Goal: Answer question/provide support: Share knowledge or assist other users

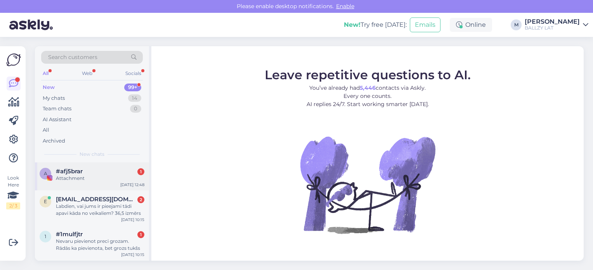
click at [97, 175] on div "Attachment" at bounding box center [100, 178] width 88 height 7
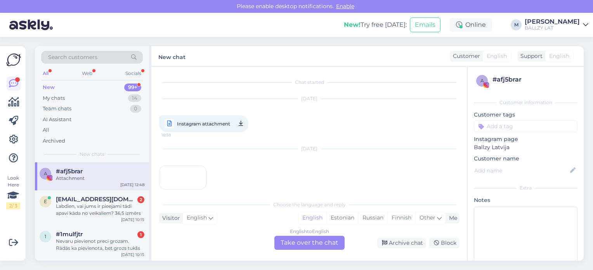
scroll to position [43, 0]
click at [101, 210] on div "Labdien, vai jums ir pieejami tādi apavi kāda no veikaliem? 36,5 izmērs" at bounding box center [100, 210] width 88 height 14
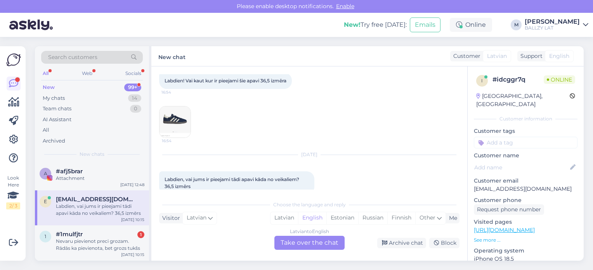
scroll to position [56, 0]
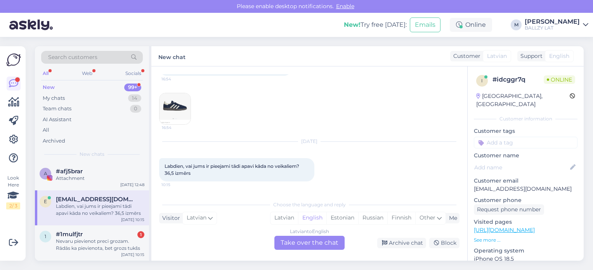
click at [171, 104] on img at bounding box center [174, 108] width 31 height 31
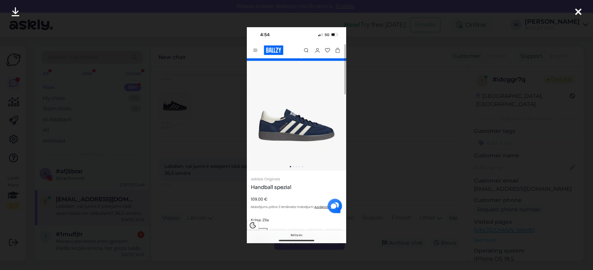
click at [582, 13] on div at bounding box center [578, 12] width 16 height 24
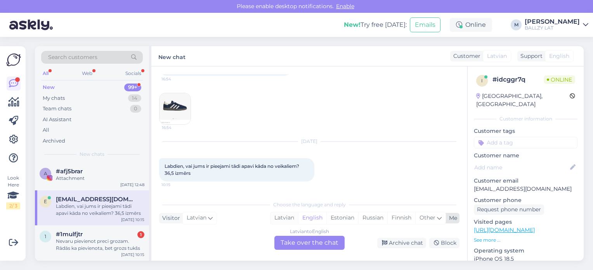
click at [283, 218] on div "Latvian" at bounding box center [284, 218] width 28 height 12
click at [306, 243] on div "Latvian to Latvian Take over the chat" at bounding box center [309, 243] width 70 height 14
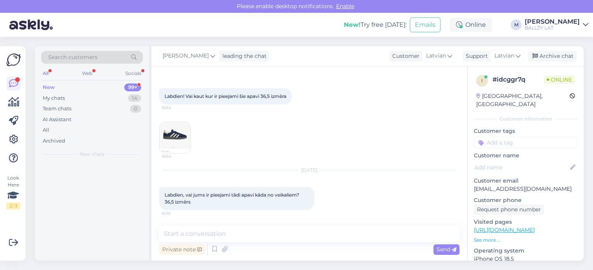
scroll to position [27, 0]
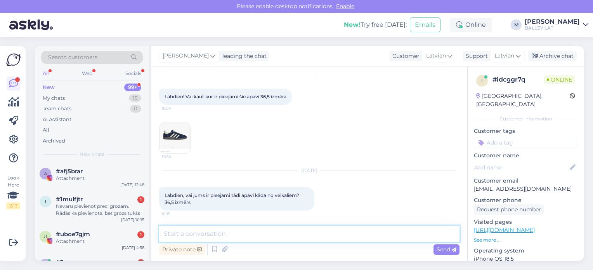
click at [222, 234] on textarea at bounding box center [309, 233] width 300 height 16
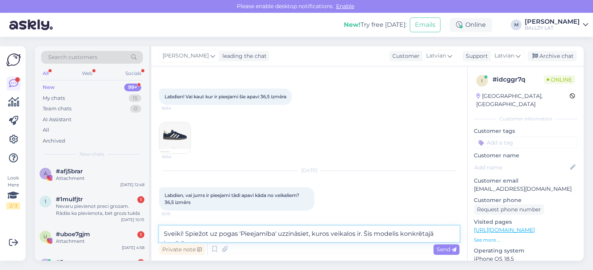
scroll to position [36, 0]
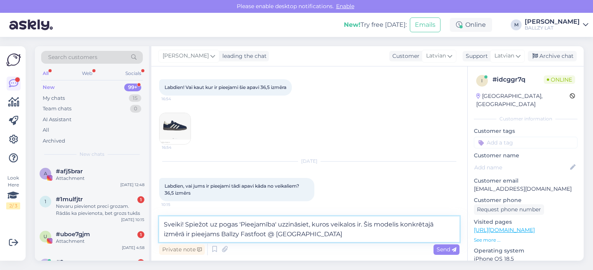
type textarea "Sveiki! Spiežot uz pogas 'Pieejamība' uzzināsiet, kuros veikalos ir. Šis modeli…"
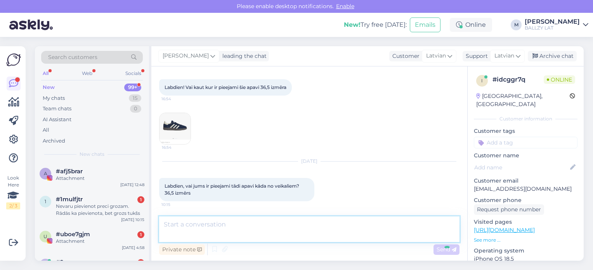
scroll to position [75, 0]
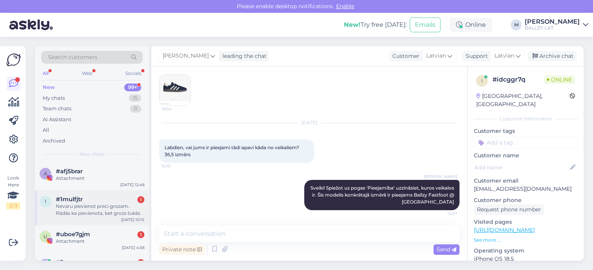
click at [88, 210] on div "Nevaru pievienot preci grozam. Rādās ka pievienota, bet grozs tukšs" at bounding box center [100, 210] width 88 height 14
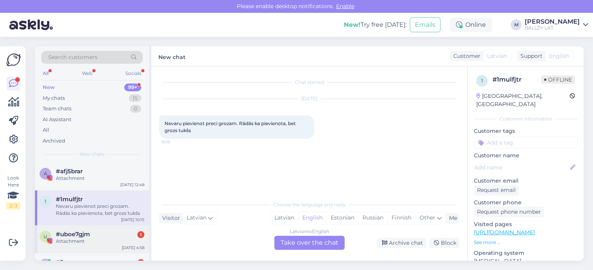
click at [99, 236] on div "#uboe7gjm 1" at bounding box center [100, 234] width 88 height 7
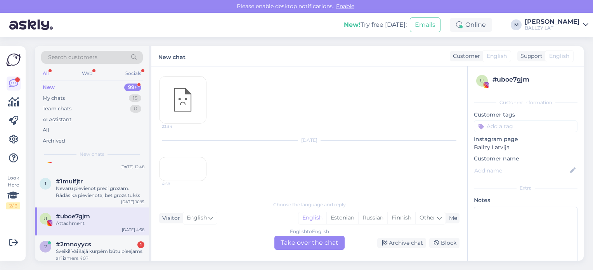
scroll to position [31, 0]
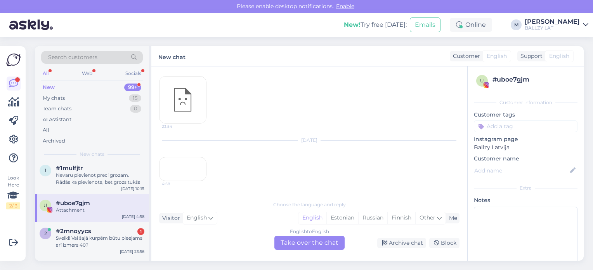
click at [99, 236] on div "Sveiki! Vai šajā kurpēm būtu pieejams arī izmers 40?" at bounding box center [100, 241] width 88 height 14
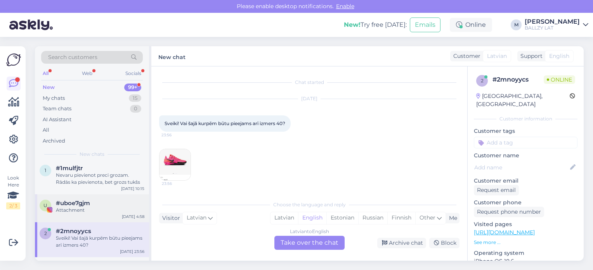
scroll to position [0, 0]
click at [180, 166] on img at bounding box center [174, 164] width 31 height 31
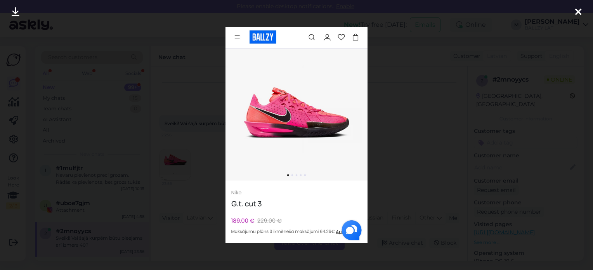
click at [575, 7] on icon at bounding box center [578, 12] width 6 height 10
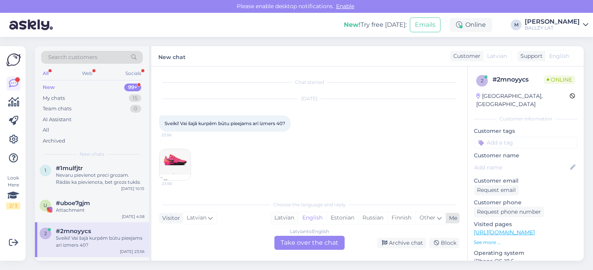
click at [281, 220] on div "Latvian" at bounding box center [284, 218] width 28 height 12
click at [301, 247] on div "Latvian to Latvian Take over the chat" at bounding box center [309, 243] width 70 height 14
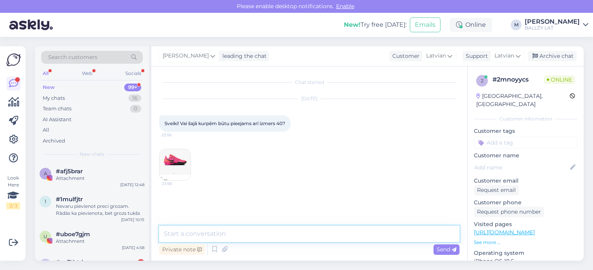
click at [238, 227] on textarea at bounding box center [309, 233] width 300 height 16
type textarea "Sveiki! Diemžēl nē - 42. izmērs mazākais."
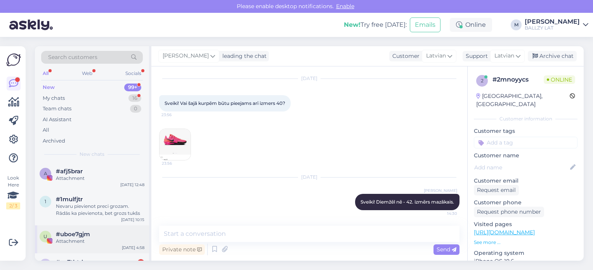
click at [86, 244] on div "u #uboe7gjm Attachment [DATE] 4:58" at bounding box center [92, 239] width 114 height 28
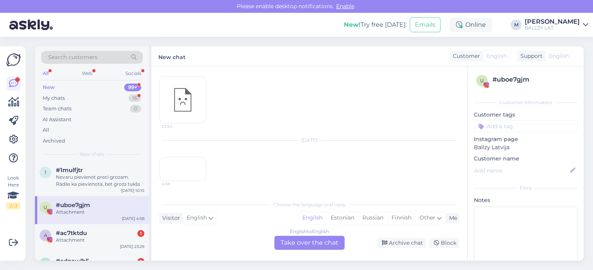
scroll to position [31, 0]
click at [86, 244] on div "a #ac7tktdu 1 Attachment [DATE] 23:29" at bounding box center [92, 236] width 114 height 28
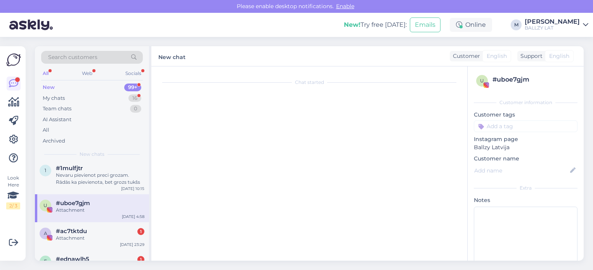
scroll to position [0, 0]
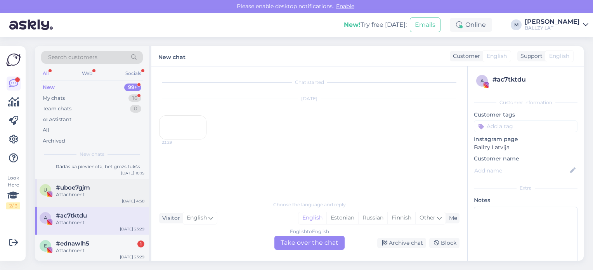
click at [86, 244] on span "#ednawlh5" at bounding box center [72, 243] width 33 height 7
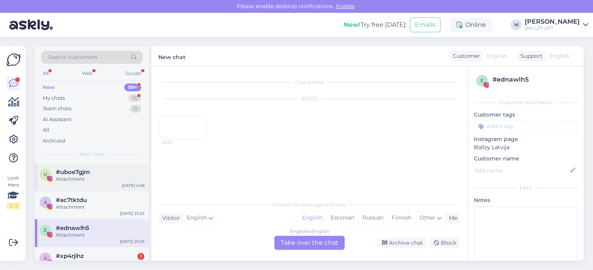
scroll to position [78, 0]
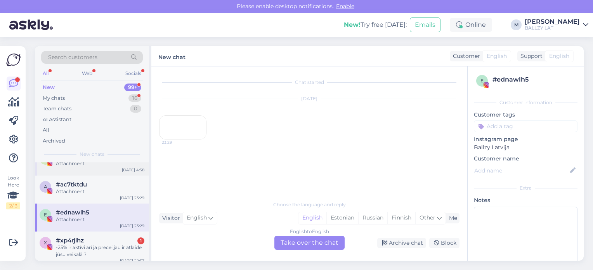
click at [86, 244] on div "-25% ir aktīvi arī ja precei jau ir atlaide jūsu veikalā ?" at bounding box center [100, 251] width 88 height 14
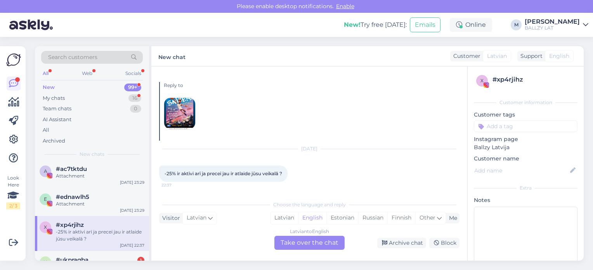
scroll to position [109, 0]
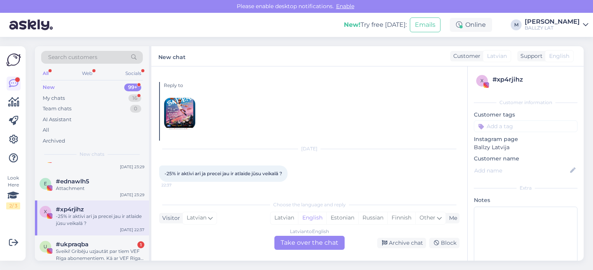
click at [86, 244] on span "#ukpraqba" at bounding box center [72, 244] width 33 height 7
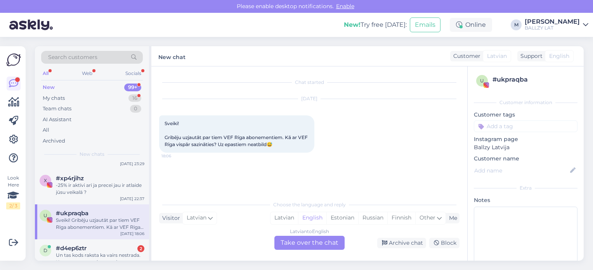
scroll to position [155, 0]
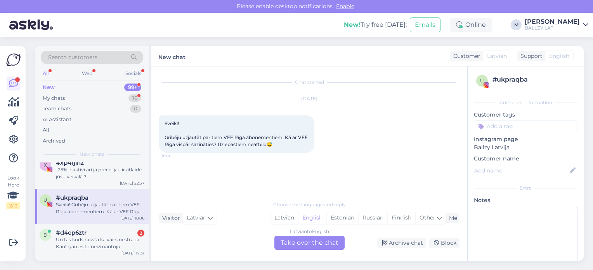
click at [86, 244] on div "Un tas kods raksta ka vairs nestrada. Kaut gan es to neizmantoju" at bounding box center [100, 243] width 88 height 14
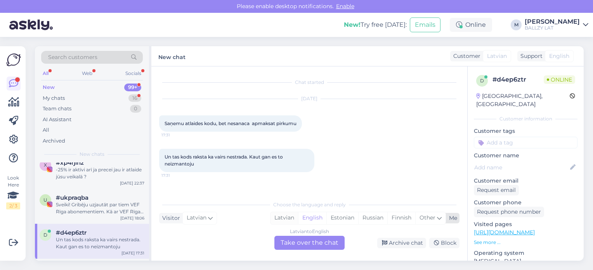
click at [283, 215] on div "Latvian" at bounding box center [284, 218] width 28 height 12
click at [304, 242] on div "Latvian to Latvian Take over the chat" at bounding box center [309, 243] width 70 height 14
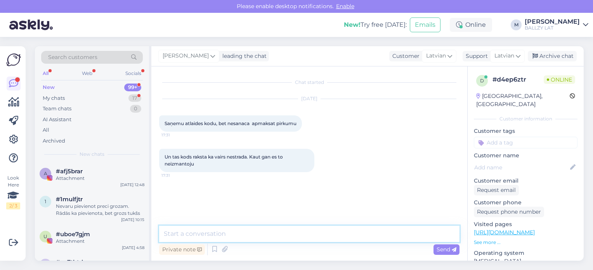
click at [225, 233] on textarea at bounding box center [309, 233] width 300 height 16
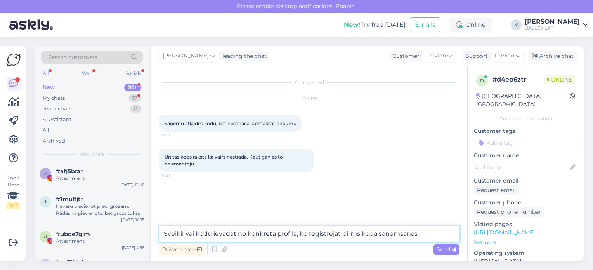
type textarea "Sveiki! Vai kodu ievadat no konkrētā profila, ko reģistrējāt pirms koda saņemša…"
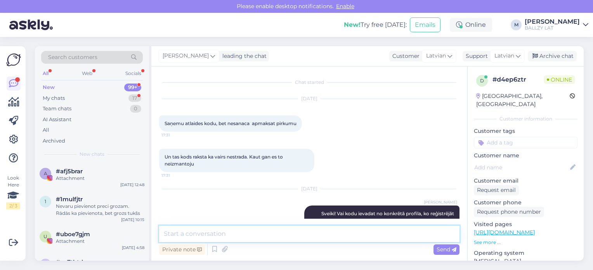
scroll to position [19, 0]
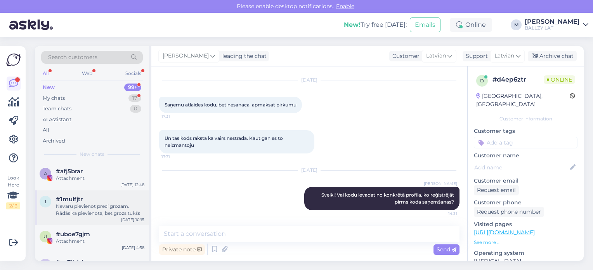
click at [113, 207] on div "Nevaru pievienot preci grozam. Rādās ka pievienota, bet grozs tukšs" at bounding box center [100, 210] width 88 height 14
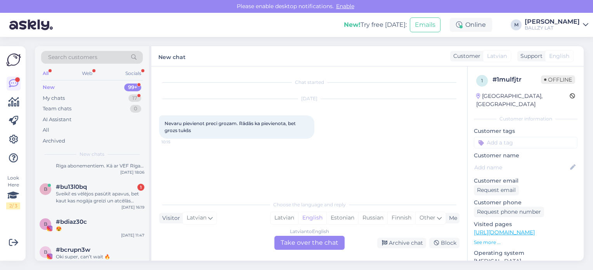
scroll to position [186, 0]
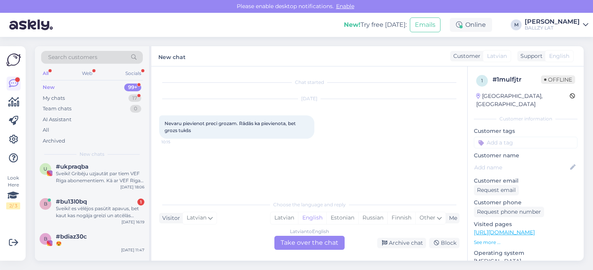
click at [113, 207] on div "Sveiki! es vēlējos pasūtīt apavus, bet kaut kas nogāja greizi un atcēlās naudas…" at bounding box center [100, 212] width 88 height 14
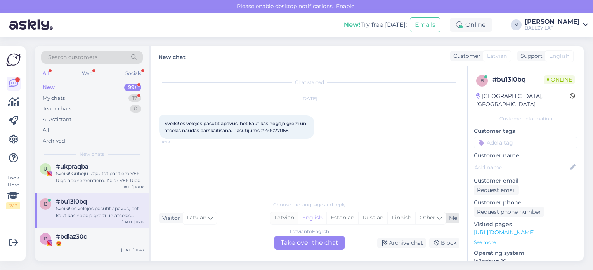
click at [289, 218] on div "Latvian" at bounding box center [284, 218] width 28 height 12
click at [313, 244] on div "Latvian to Latvian Take over the chat" at bounding box center [309, 243] width 70 height 14
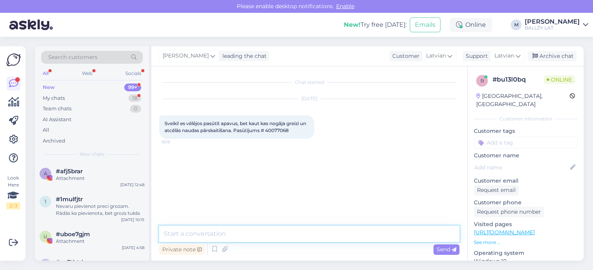
click at [260, 234] on textarea at bounding box center [309, 233] width 300 height 16
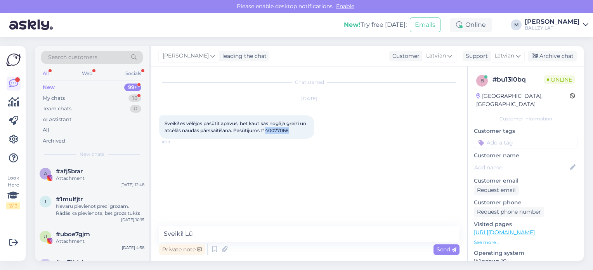
drag, startPoint x: 275, startPoint y: 130, endPoint x: 298, endPoint y: 128, distance: 22.6
click at [298, 128] on span "Sveiki! es vēlējos pasūtīt apavus, bet kaut kas nogāja greizi un atcēlās naudas…" at bounding box center [236, 126] width 143 height 13
copy span "40077068"
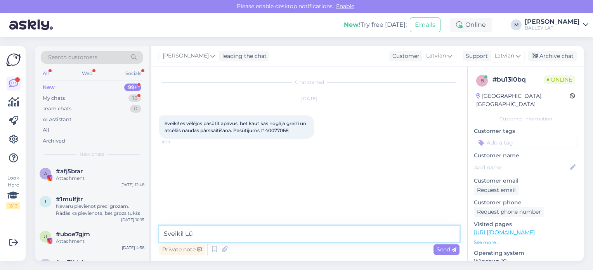
click at [235, 232] on textarea "Sveiki! Lū" at bounding box center [309, 233] width 300 height 16
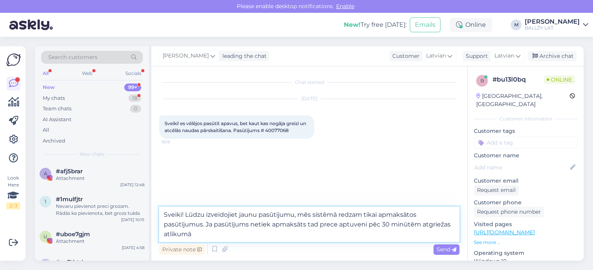
type textarea "Sveiki! Lūdzu izveidojiet jaunu pasūtījumu, mēs sistēmā redzam tikai apmaksātos…"
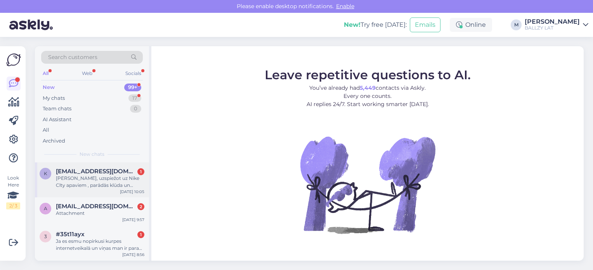
click at [100, 183] on div "[PERSON_NAME], uzspiežot uz Nike Clty apaviem , parādās klūda un nevaru iegadāt…" at bounding box center [100, 182] width 88 height 14
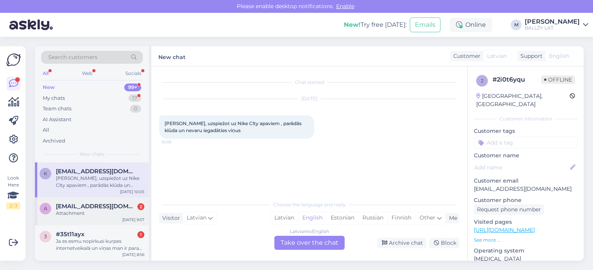
click at [112, 211] on div "Attachment" at bounding box center [100, 213] width 88 height 7
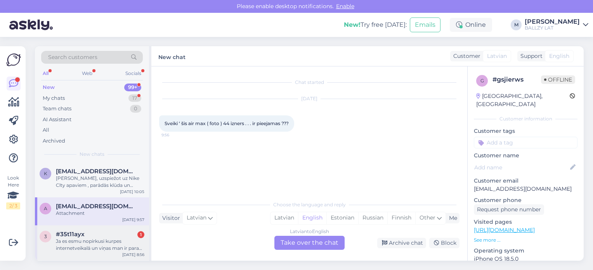
click at [73, 244] on div "Ja es esmu nopirkusi kurpes internetveikalā un viņas man ir parak lielas (2 izm…" at bounding box center [100, 244] width 88 height 14
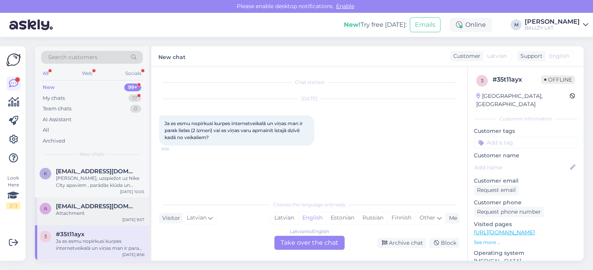
click at [114, 218] on div "a [EMAIL_ADDRESS][DOMAIN_NAME] Attachment [DATE] 9:57" at bounding box center [92, 211] width 114 height 28
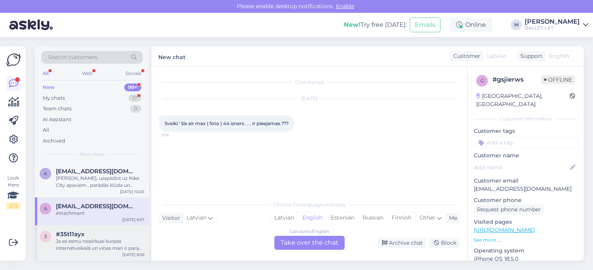
click at [102, 242] on div "Ja es esmu nopirkusi kurpes internetveikalā un viņas man ir parak lielas (2 izm…" at bounding box center [100, 244] width 88 height 14
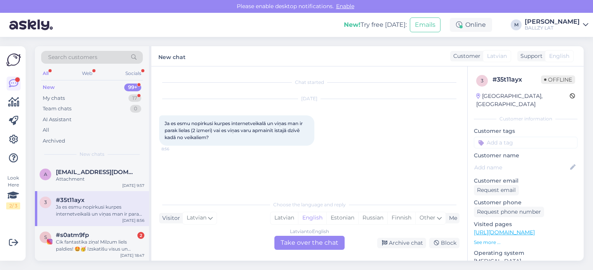
scroll to position [47, 0]
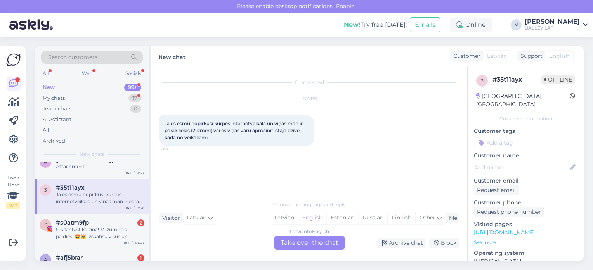
click at [102, 242] on div "s #s0atm9fp 2 Cik fantastika ziņa! Milzum liels paldies! 🤩🥳 Izskatīšu visus un …" at bounding box center [92, 230] width 114 height 35
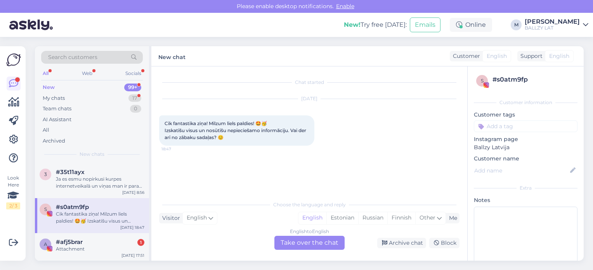
scroll to position [78, 0]
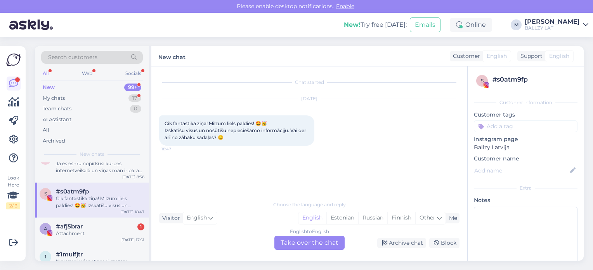
click at [124, 220] on div "a #afj5brar 1 Attachment Oct 1 17:51" at bounding box center [92, 231] width 114 height 28
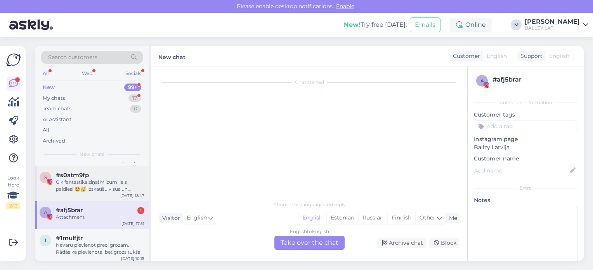
scroll to position [93, 0]
click at [124, 220] on div "Attachment" at bounding box center [100, 217] width 88 height 7
click at [109, 182] on div "Cik fantastika ziņa! Milzum liels paldies! 🤩🥳 Izskatīšu visus un nosūtīšu nepie…" at bounding box center [100, 186] width 88 height 14
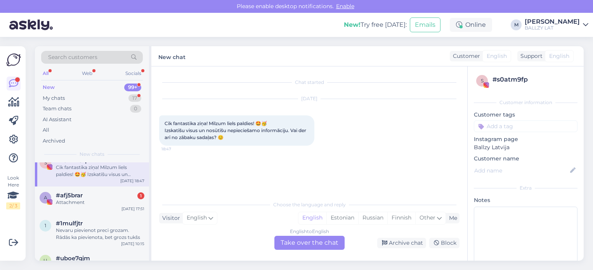
scroll to position [124, 0]
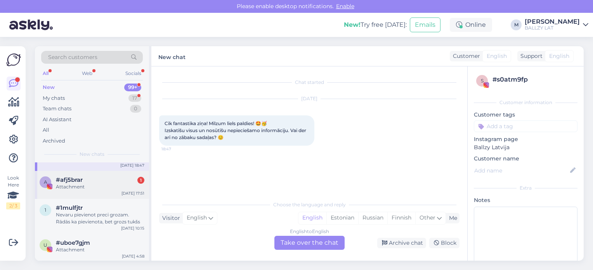
click at [109, 182] on div "#afj5brar 1" at bounding box center [100, 179] width 88 height 7
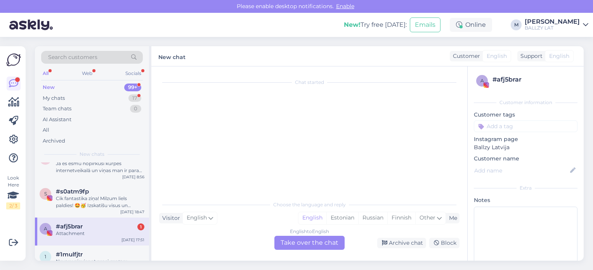
scroll to position [62, 0]
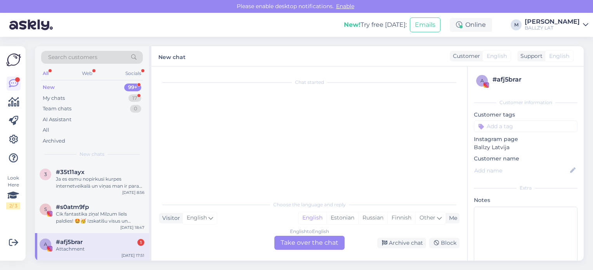
click at [109, 182] on div "Ja es esmu nopirkusi kurpes internetveikalā un viņas man ir parak lielas (2 izm…" at bounding box center [100, 182] width 88 height 14
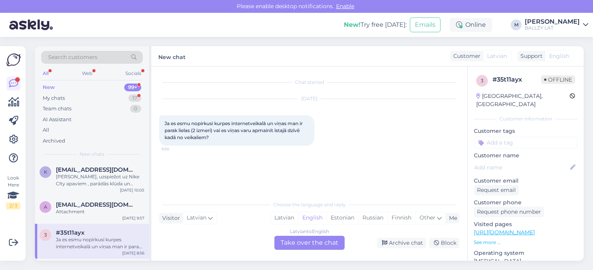
scroll to position [0, 0]
click at [58, 94] on div "My chats" at bounding box center [54, 98] width 22 height 8
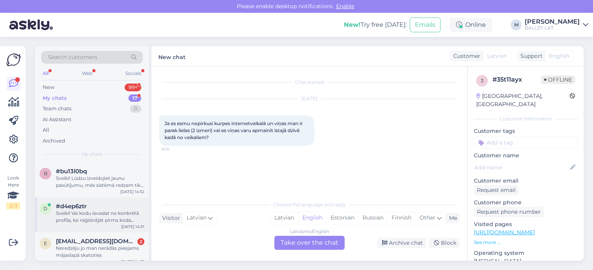
click at [116, 212] on div "Sveiki! Vai kodu ievadat no konkrētā profila, ko reģistrējāt pirms koda saņemša…" at bounding box center [100, 217] width 88 height 14
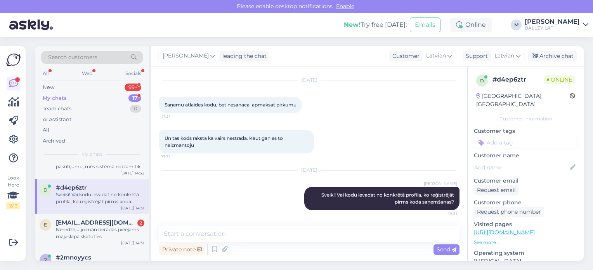
scroll to position [31, 0]
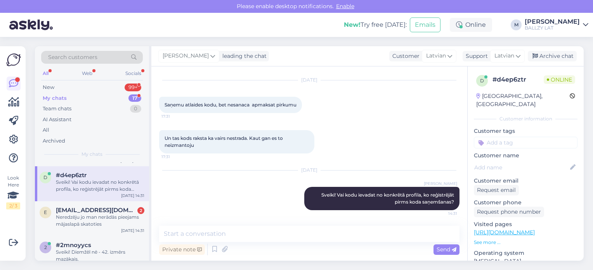
click at [116, 212] on span "[EMAIL_ADDRESS][DOMAIN_NAME]" at bounding box center [96, 209] width 81 height 7
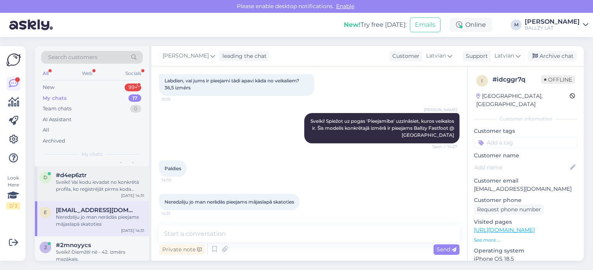
click at [69, 189] on div "Sveiki! Vai kodu ievadat no konkrētā profila, ko reģistrējāt pirms koda saņemša…" at bounding box center [100, 186] width 88 height 14
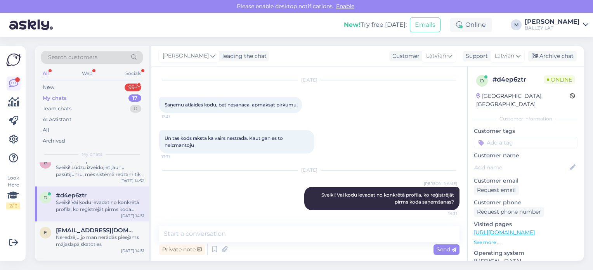
scroll to position [0, 0]
